Goal: Task Accomplishment & Management: Manage account settings

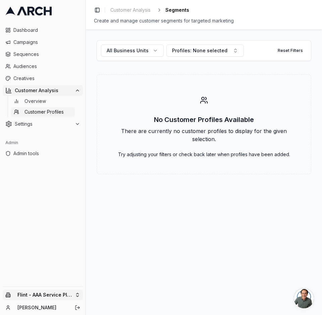
click at [48, 297] on html "Dashboard Campaigns Sequences Audiences Creatives Customer Analysis Overview Cu…" at bounding box center [161, 157] width 322 height 315
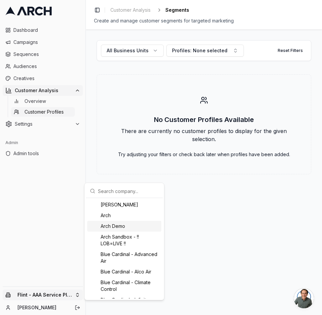
click at [117, 229] on div "Arch Demo" at bounding box center [124, 226] width 74 height 11
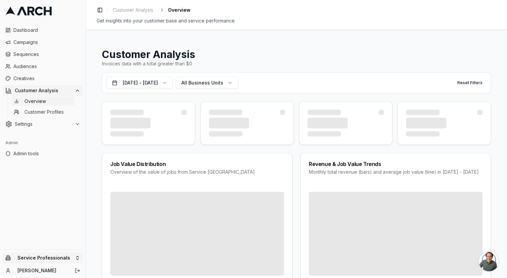
click at [40, 255] on html "Dashboard Campaigns Sequences Audiences Creatives Customer Analysis Overview Cu…" at bounding box center [253, 139] width 507 height 278
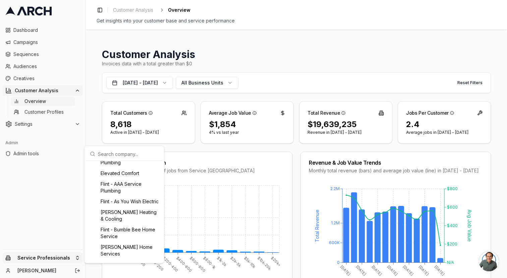
scroll to position [167, 0]
click at [125, 193] on div "Flint - AAA Service Plumbing" at bounding box center [124, 186] width 74 height 17
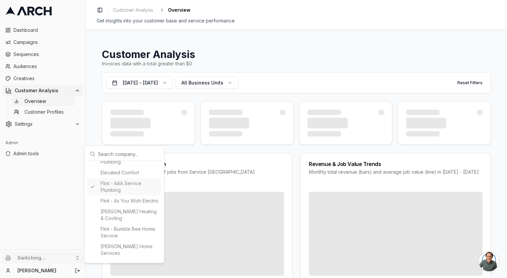
click at [58, 195] on html "Dashboard Campaigns Sequences Audiences Creatives Customer Analysis Overview Cu…" at bounding box center [253, 139] width 507 height 278
